Goal: Information Seeking & Learning: Learn about a topic

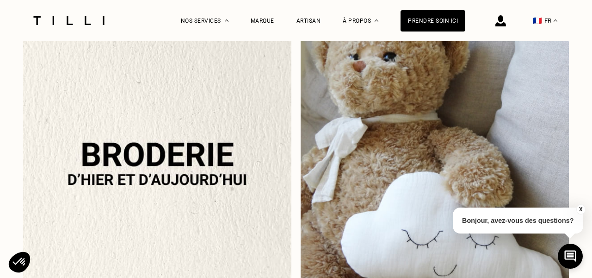
scroll to position [789, 0]
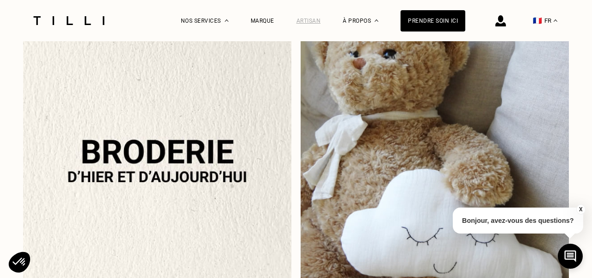
click at [313, 21] on div "Artisan" at bounding box center [309, 21] width 25 height 6
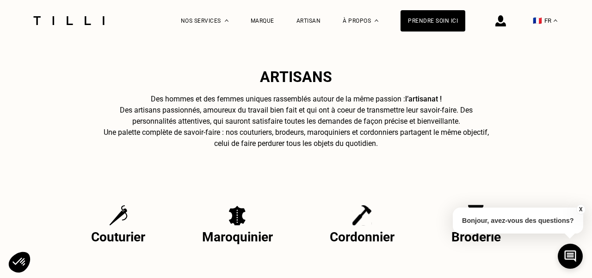
scroll to position [249, 0]
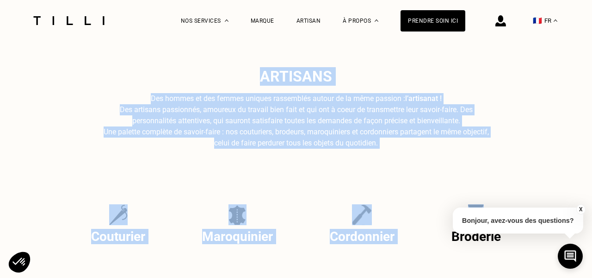
drag, startPoint x: 255, startPoint y: 75, endPoint x: 426, endPoint y: 151, distance: 187.5
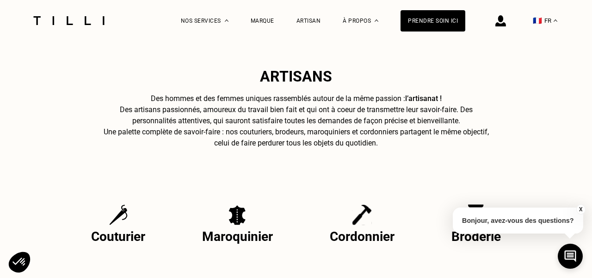
drag, startPoint x: 403, startPoint y: 144, endPoint x: 261, endPoint y: 72, distance: 160.0
click at [261, 72] on div "Artisans Des hommes et des femmes uniques rassemblés autour de la même passion …" at bounding box center [296, 107] width 386 height 81
copy div "Artisans Des hommes et des femmes uniques rassemblés autour de la même passion …"
click at [398, 70] on h2 "Artisans" at bounding box center [296, 76] width 386 height 19
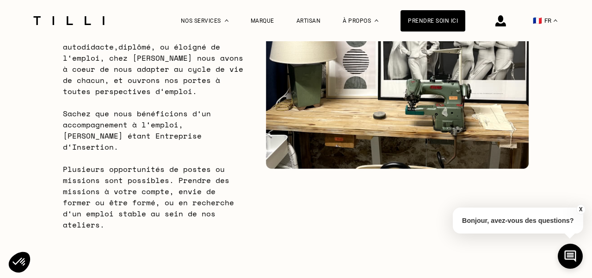
scroll to position [624, 0]
